Goal: Task Accomplishment & Management: Complete application form

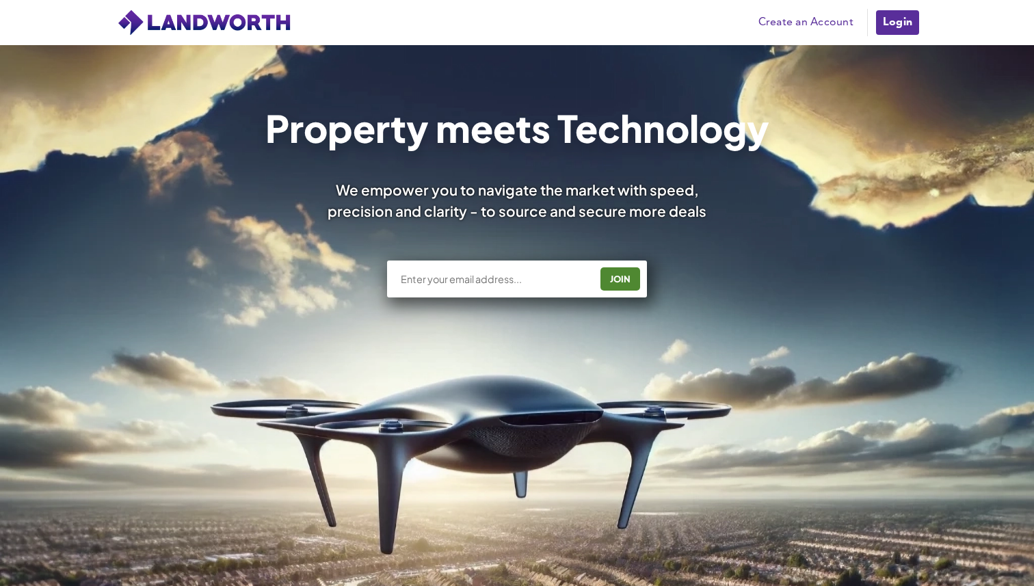
click at [524, 277] on input "text" at bounding box center [494, 279] width 191 height 14
type input "[EMAIL_ADDRESS][DOMAIN_NAME]"
click at [619, 276] on div "JOIN" at bounding box center [619, 279] width 31 height 22
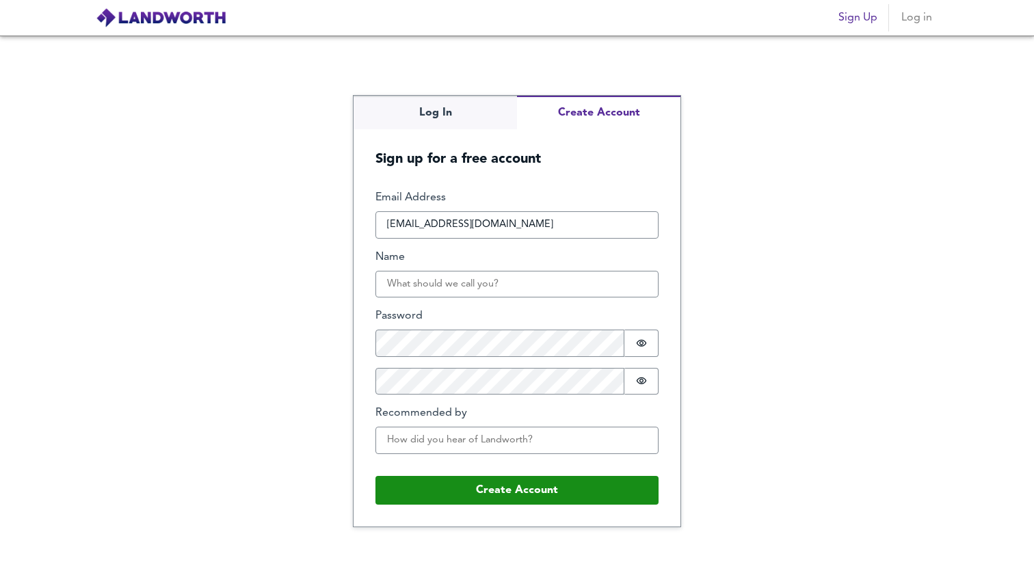
click at [536, 306] on div "Email Address [EMAIL_ADDRESS][DOMAIN_NAME] Name Password Password is hidden Con…" at bounding box center [516, 327] width 283 height 274
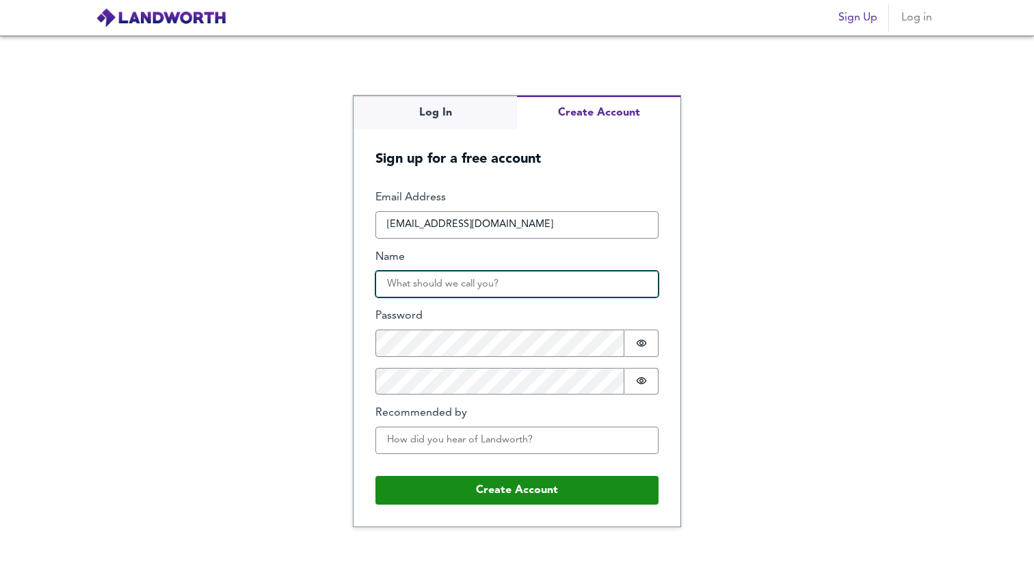
click at [536, 291] on input "Name" at bounding box center [516, 284] width 283 height 27
type input "[PERSON_NAME]"
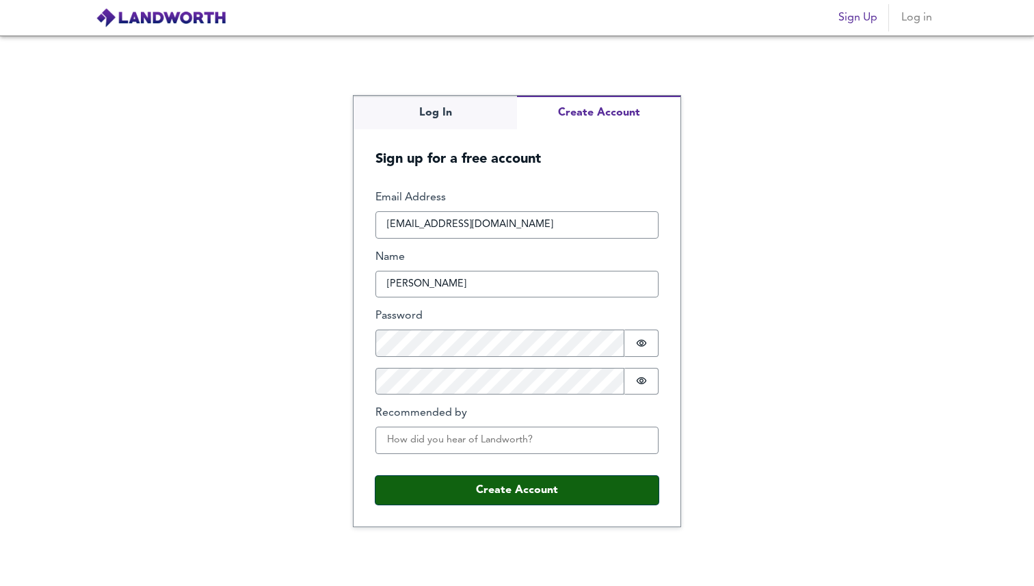
click at [552, 480] on button "Create Account" at bounding box center [516, 490] width 283 height 29
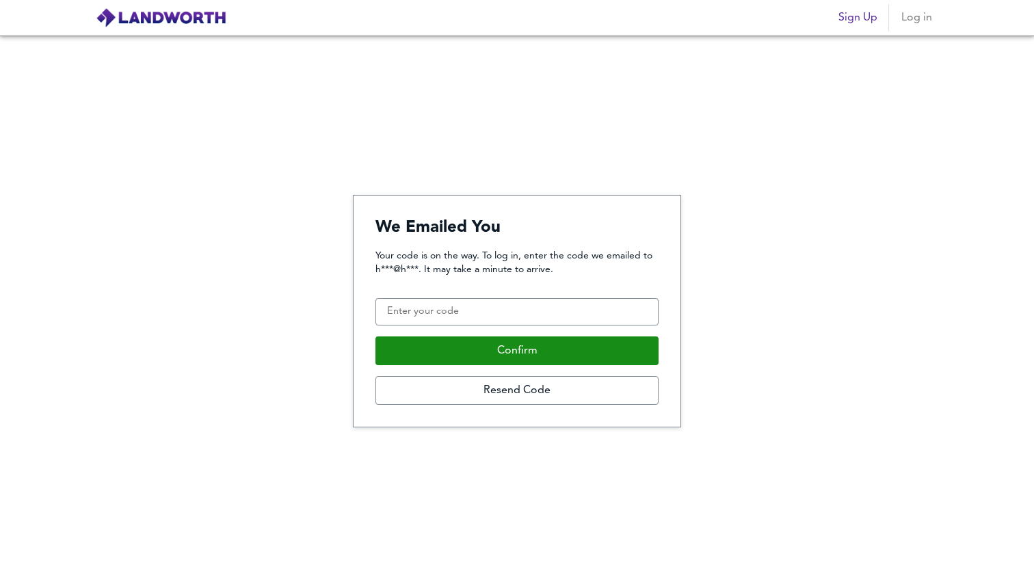
click at [198, 10] on img at bounding box center [161, 18] width 131 height 21
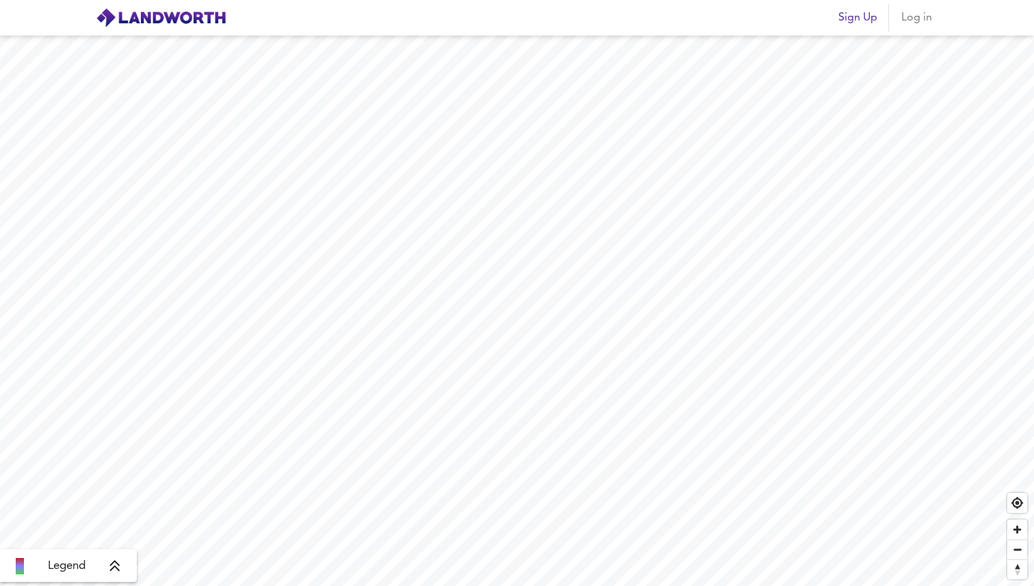
click at [865, 23] on span "Sign Up" at bounding box center [857, 17] width 39 height 19
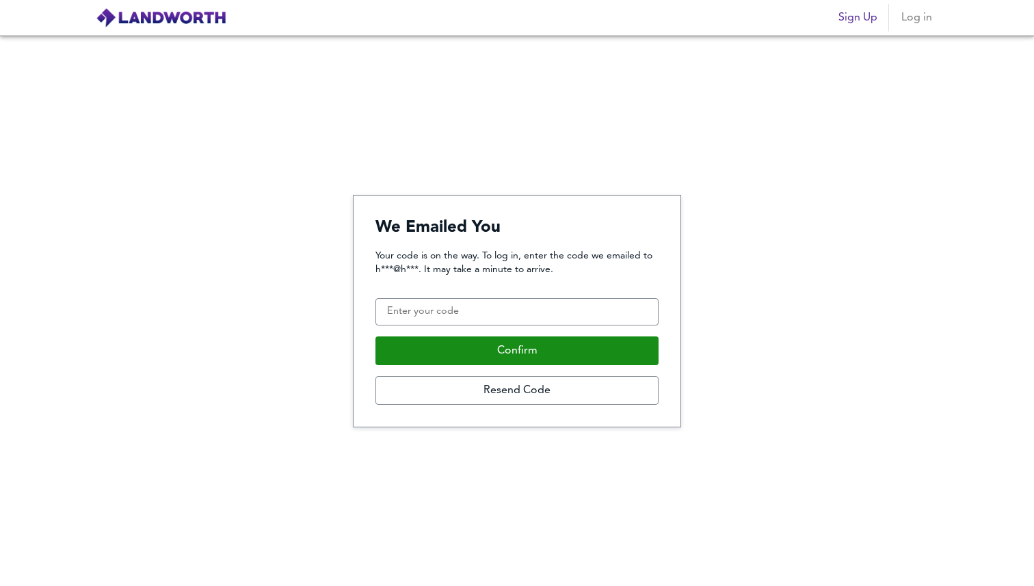
click at [890, 24] on div "Sign Up Log in" at bounding box center [885, 17] width 105 height 27
click at [862, 24] on span "Sign Up" at bounding box center [857, 17] width 39 height 19
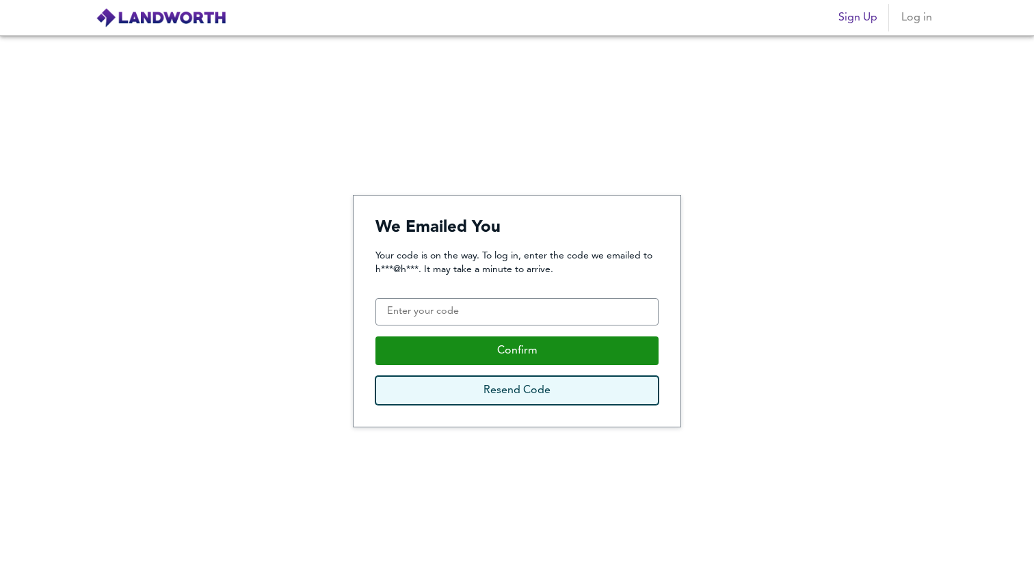
click at [522, 394] on button "Resend Code" at bounding box center [516, 390] width 283 height 29
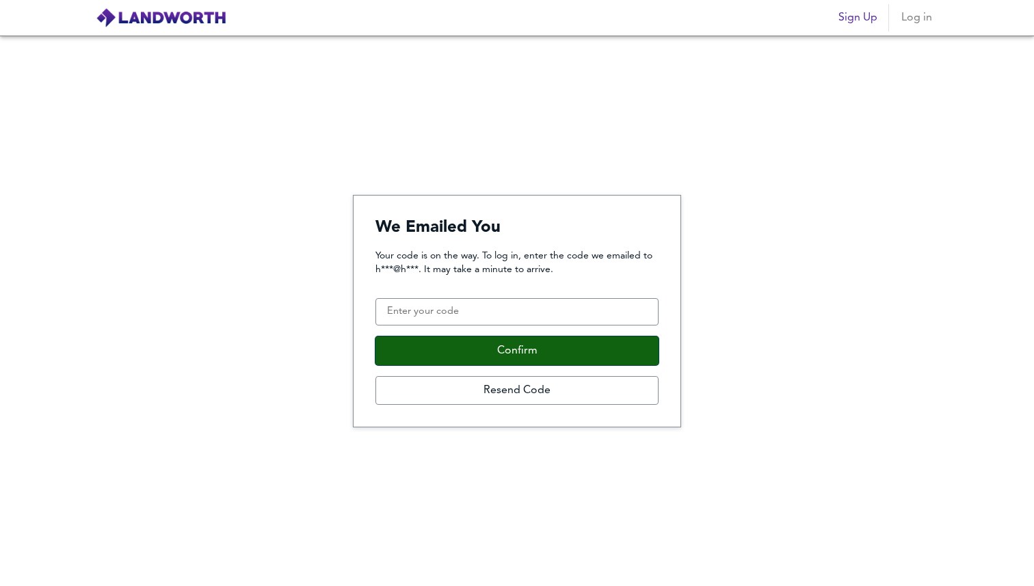
click at [514, 354] on button "Confirm" at bounding box center [516, 350] width 283 height 29
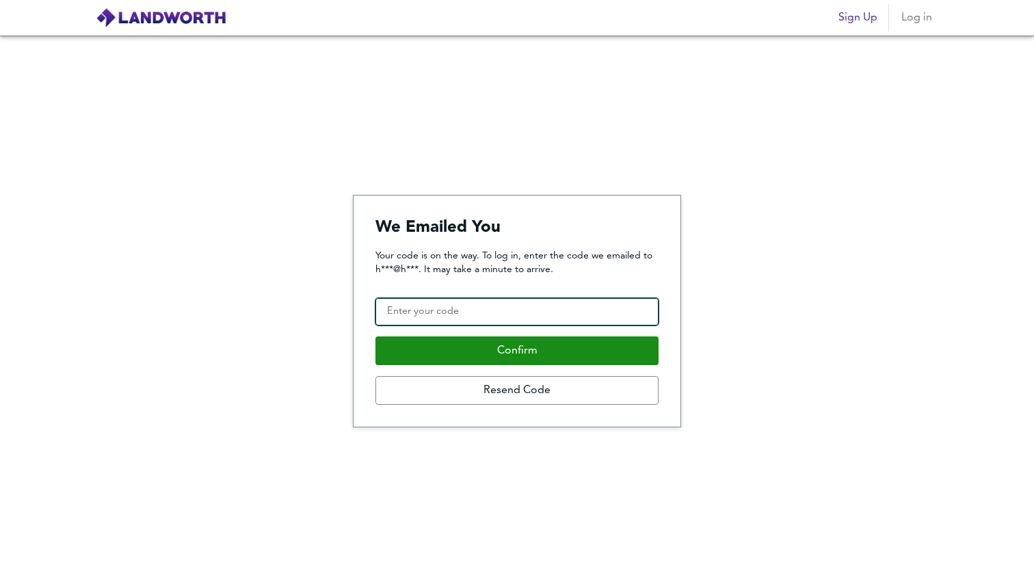
click at [497, 322] on input "Confirmation Code" at bounding box center [516, 311] width 283 height 27
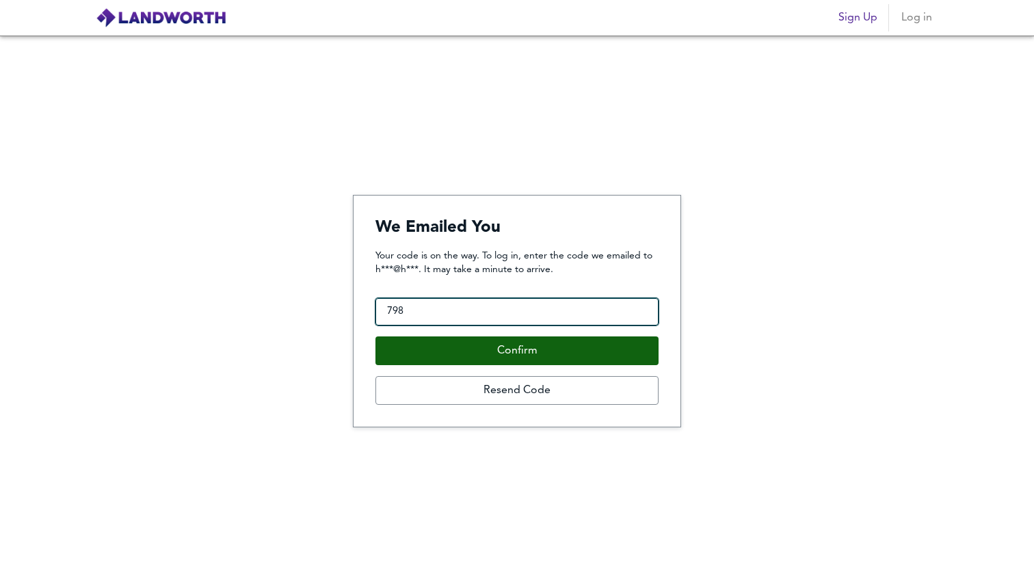
type input "798"
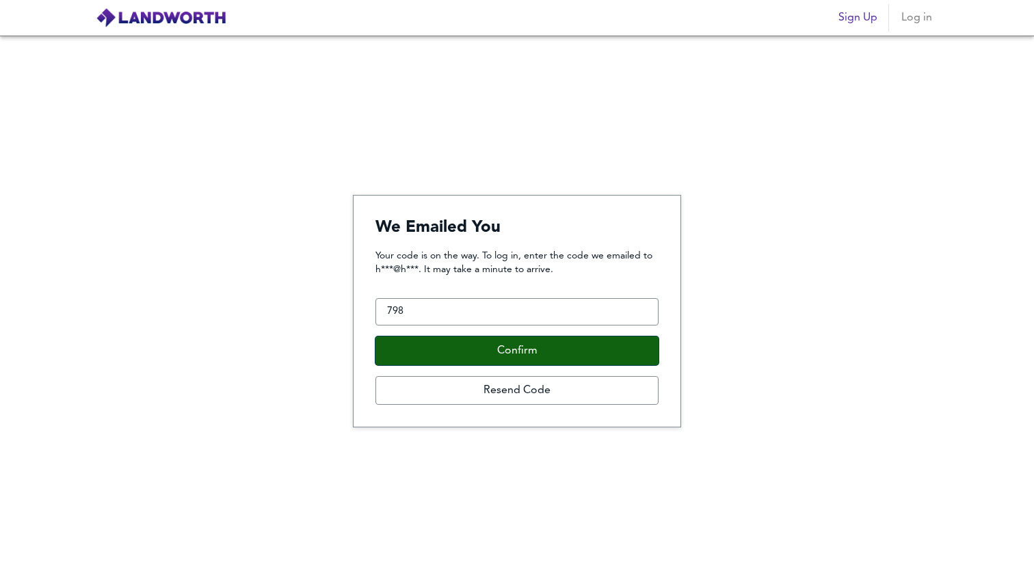
click at [511, 357] on button "Confirm" at bounding box center [516, 350] width 283 height 29
